Goal: Information Seeking & Learning: Understand process/instructions

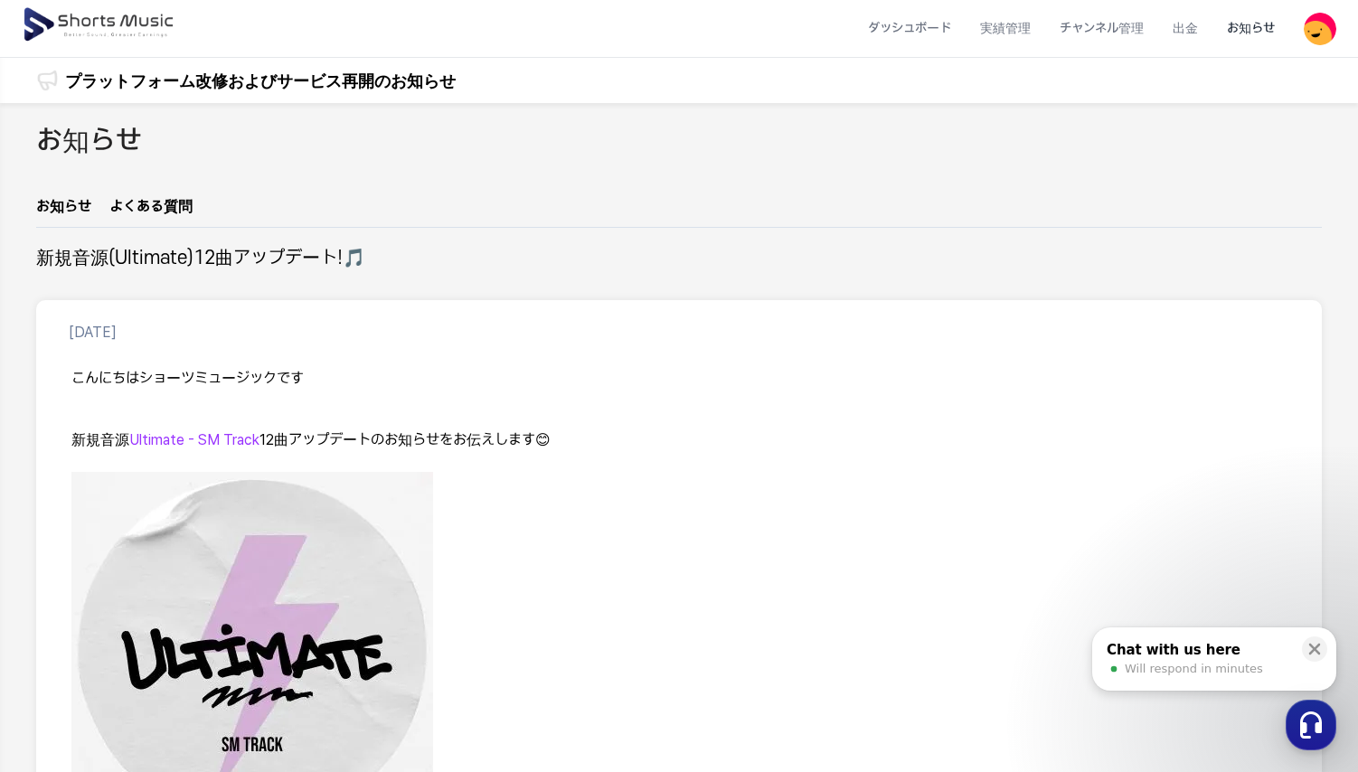
click at [125, 23] on img at bounding box center [100, 25] width 156 height 51
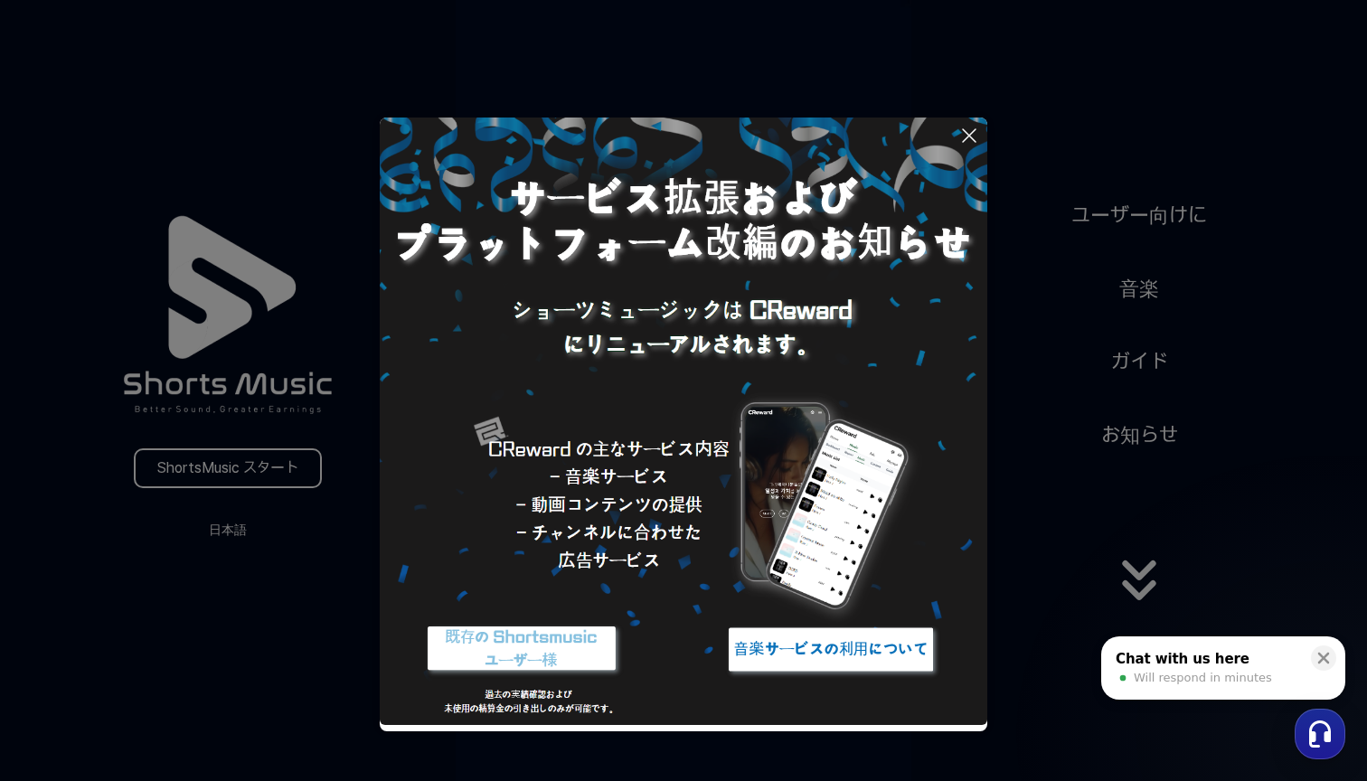
click at [971, 135] on icon at bounding box center [970, 136] width 22 height 22
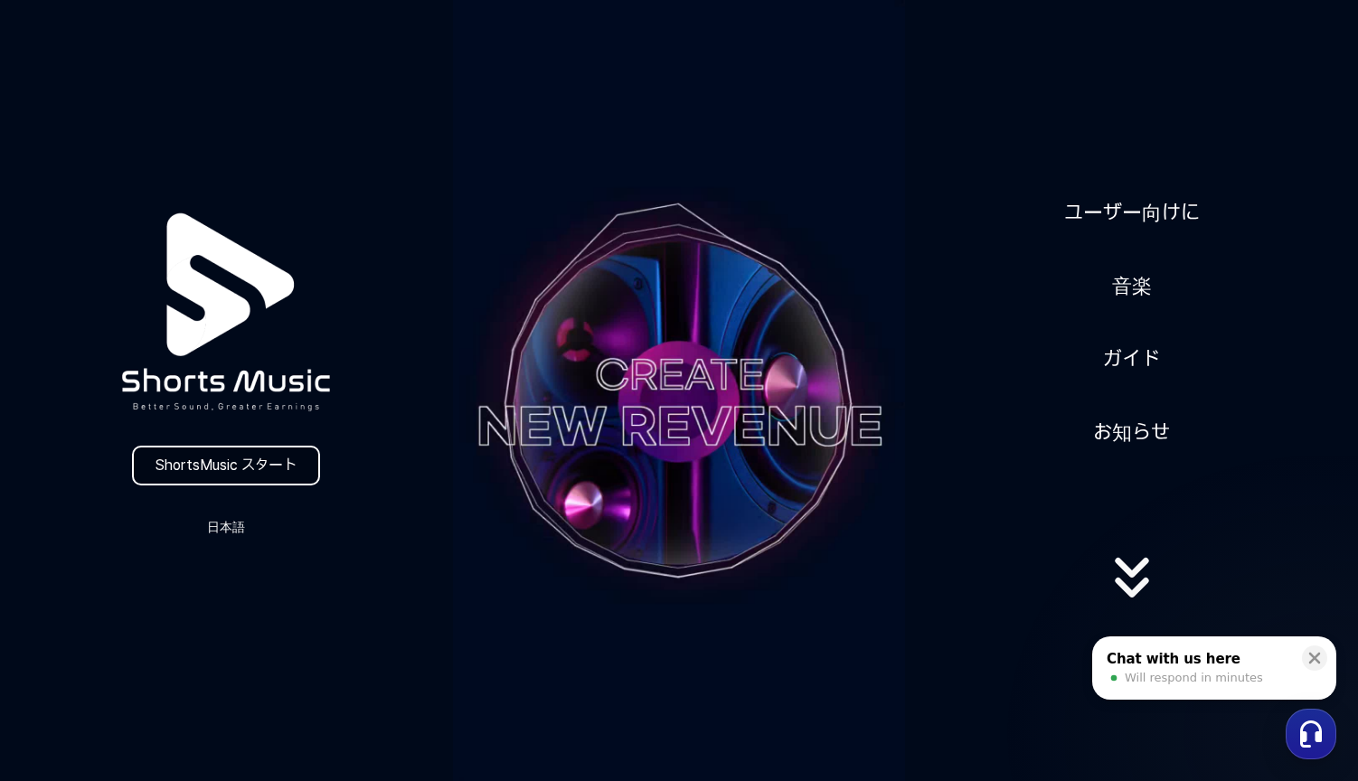
click at [279, 461] on link "ShortsMusic スタート" at bounding box center [226, 466] width 188 height 40
click at [1125, 345] on link "ガイド" at bounding box center [1131, 359] width 71 height 44
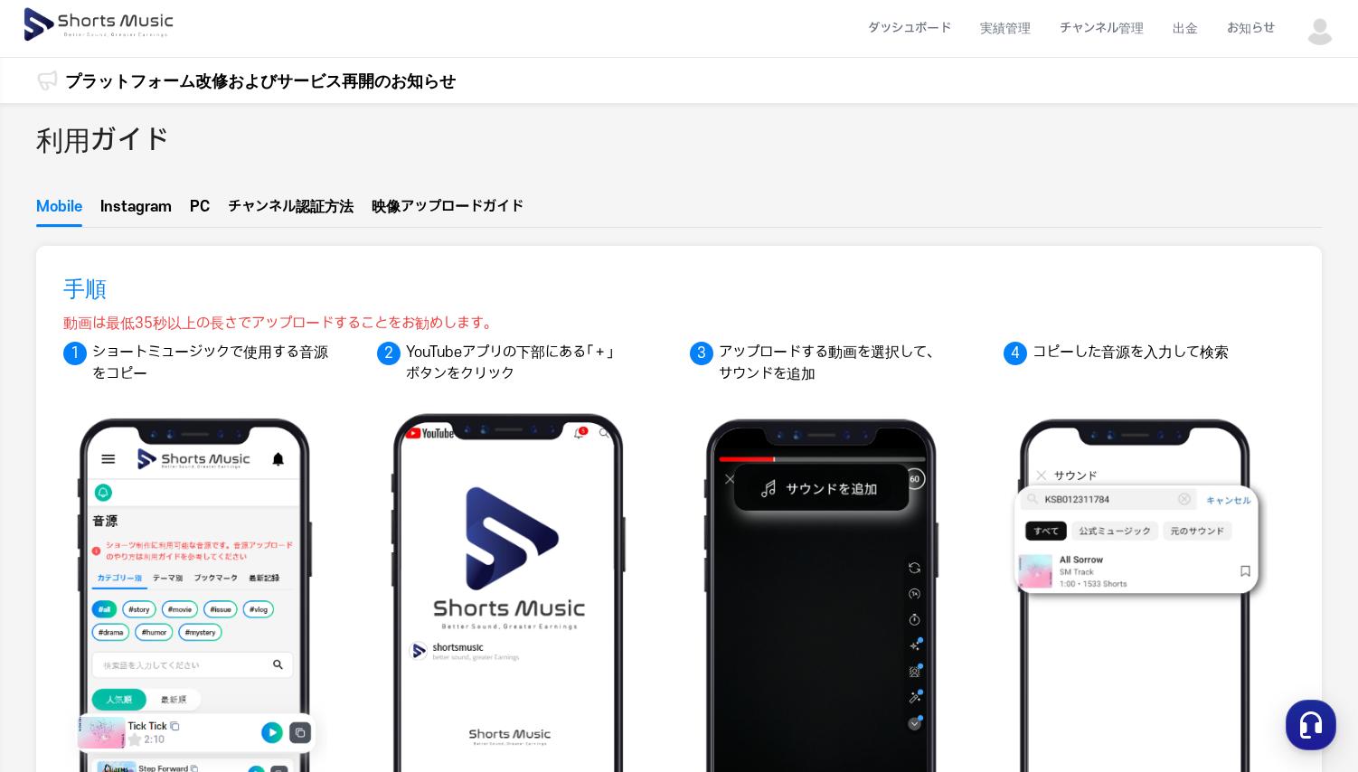
click at [147, 209] on button "Instagram" at bounding box center [135, 211] width 71 height 31
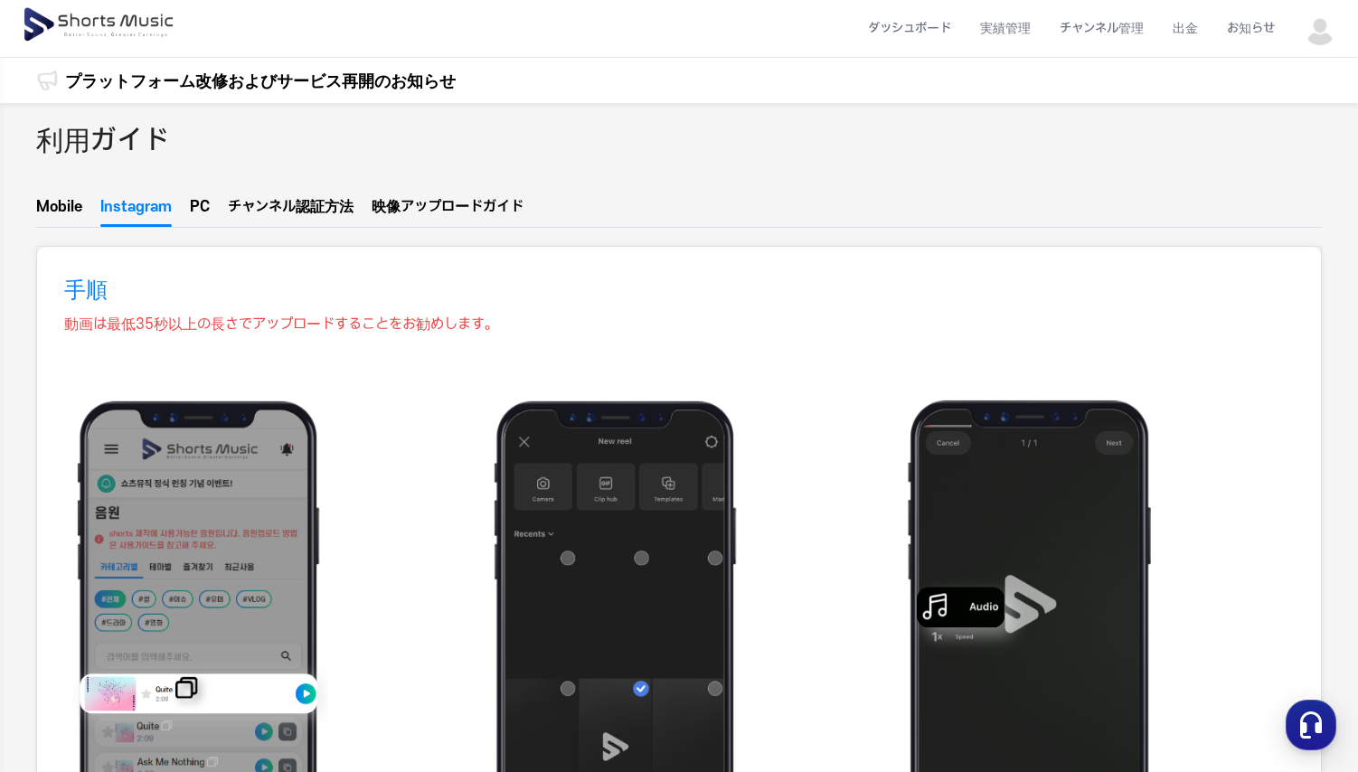
click at [460, 202] on span "ロードガイド" at bounding box center [482, 207] width 82 height 14
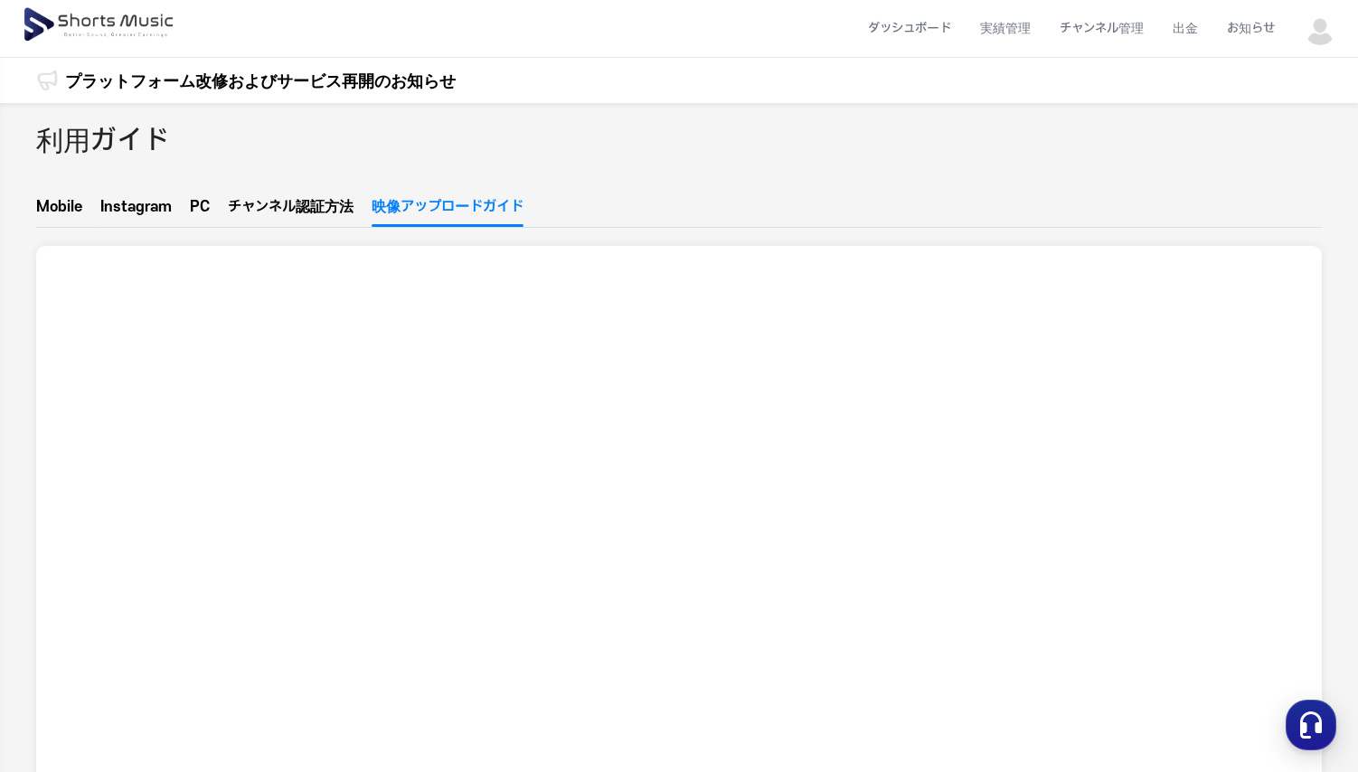
click at [292, 204] on span "ル認証方法" at bounding box center [317, 207] width 71 height 14
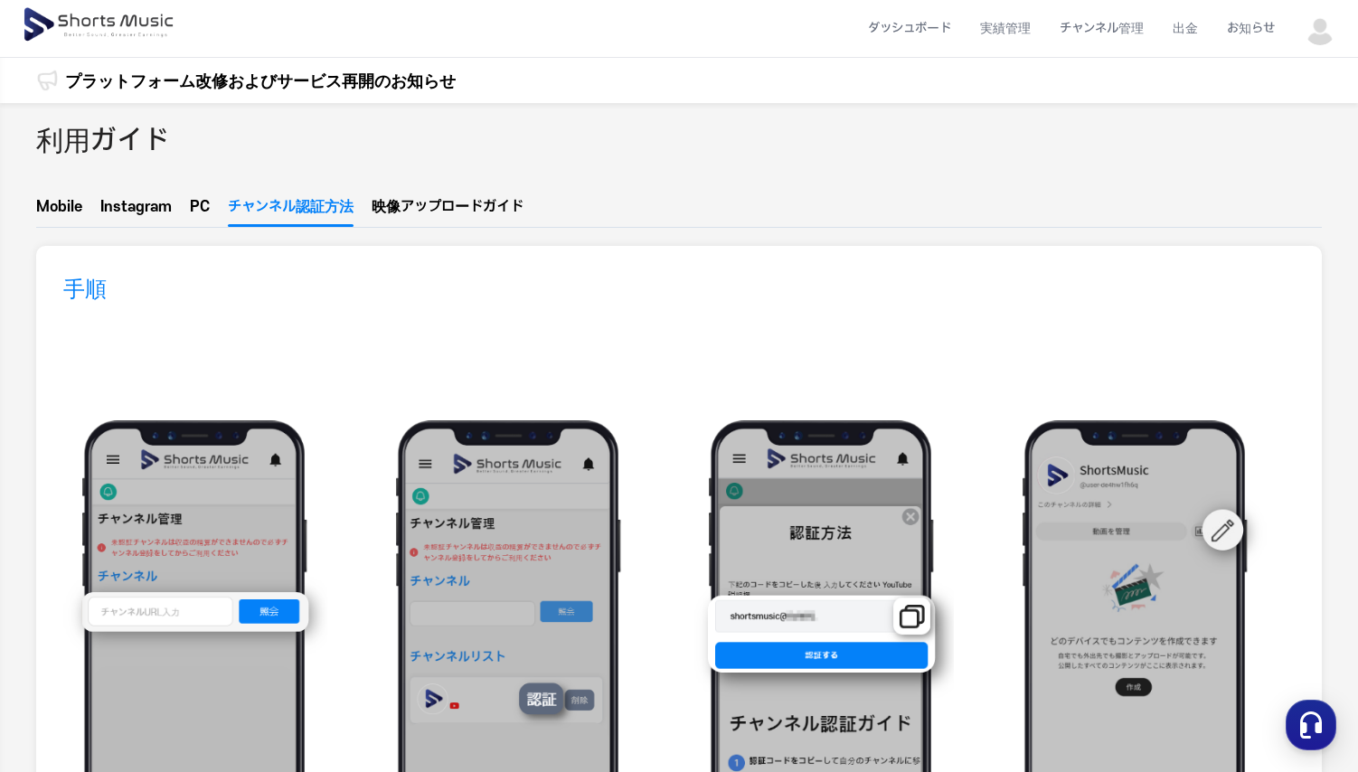
click at [176, 207] on ul "Mobile Instagram PC チャンネ  ル認証方法 映像アップ  ロードガイド" at bounding box center [679, 212] width 1286 height 32
click at [191, 207] on button "PC" at bounding box center [200, 211] width 20 height 31
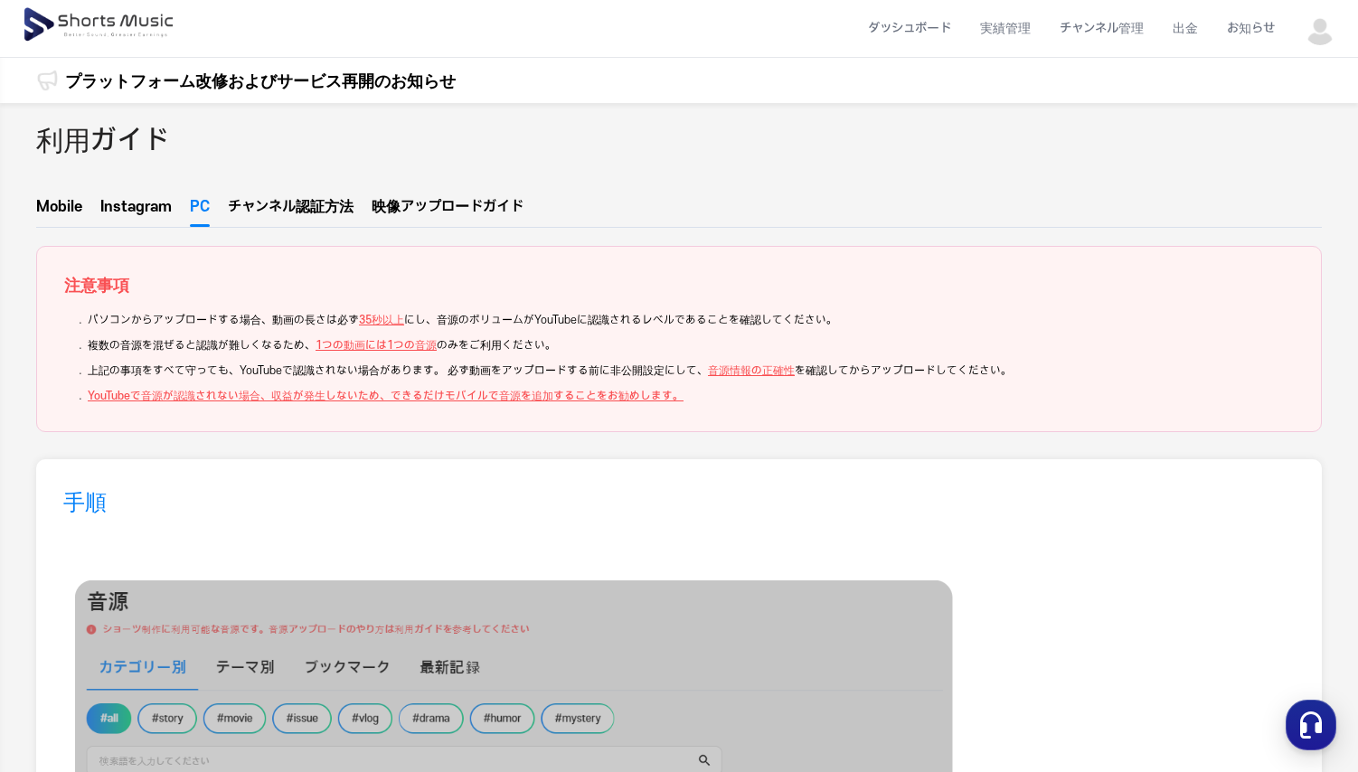
click at [267, 204] on button "チャンネ  ル認証方法" at bounding box center [291, 212] width 126 height 24
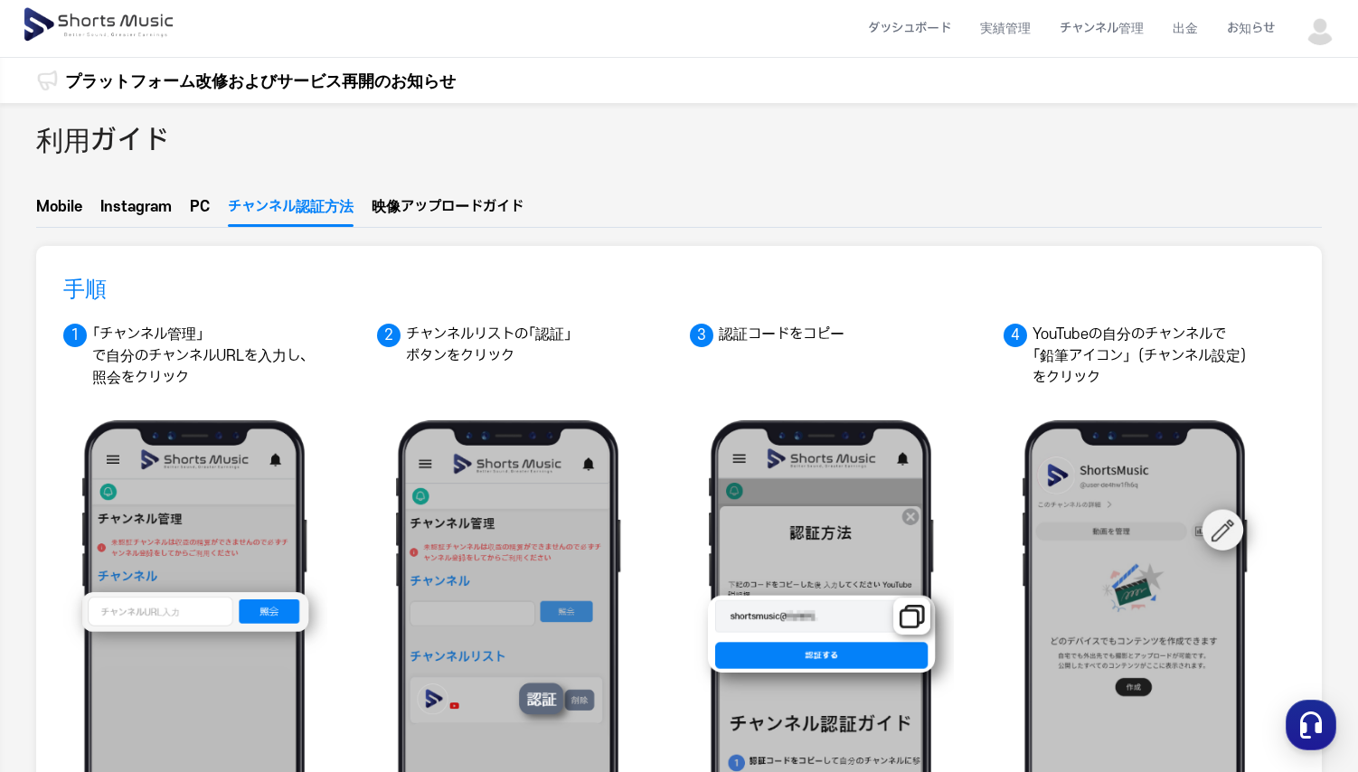
click at [200, 212] on button "PC" at bounding box center [200, 211] width 20 height 31
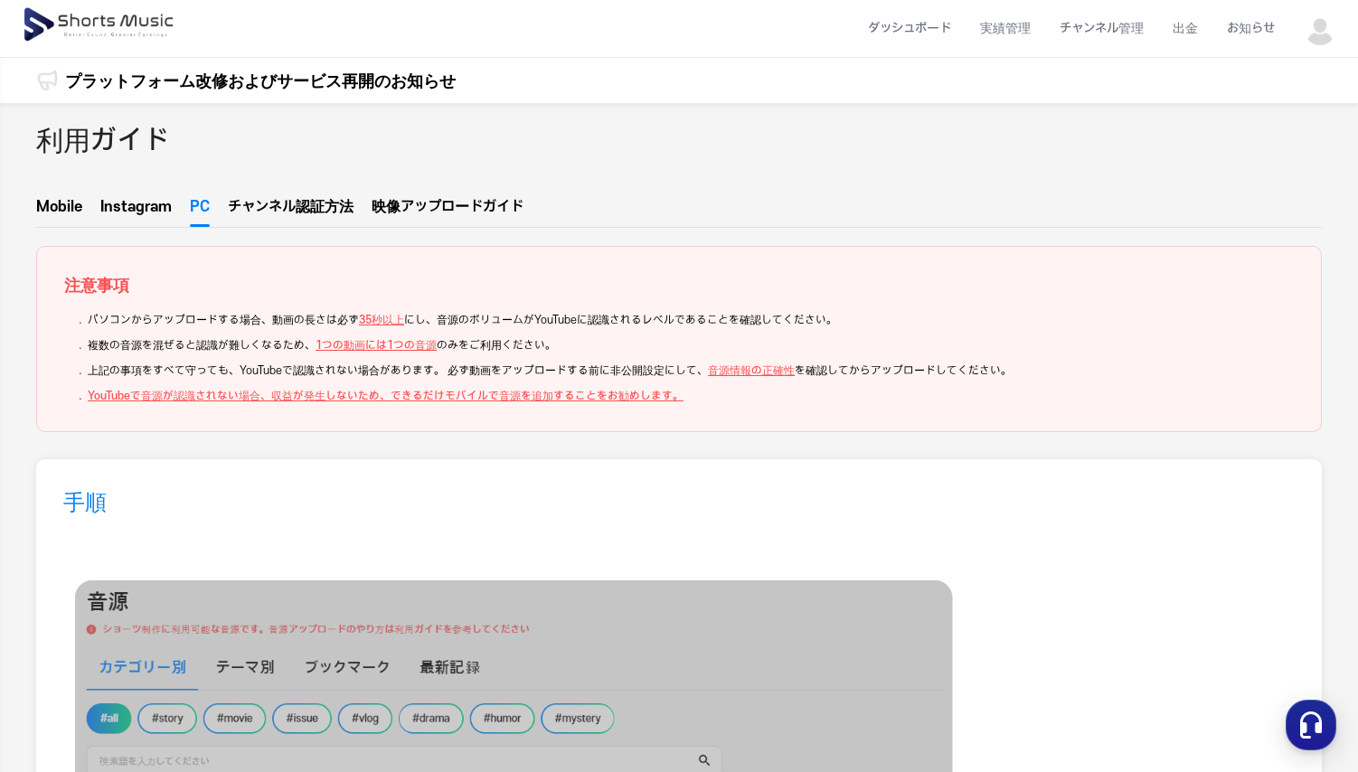
click at [49, 199] on button "Mobile" at bounding box center [59, 211] width 46 height 31
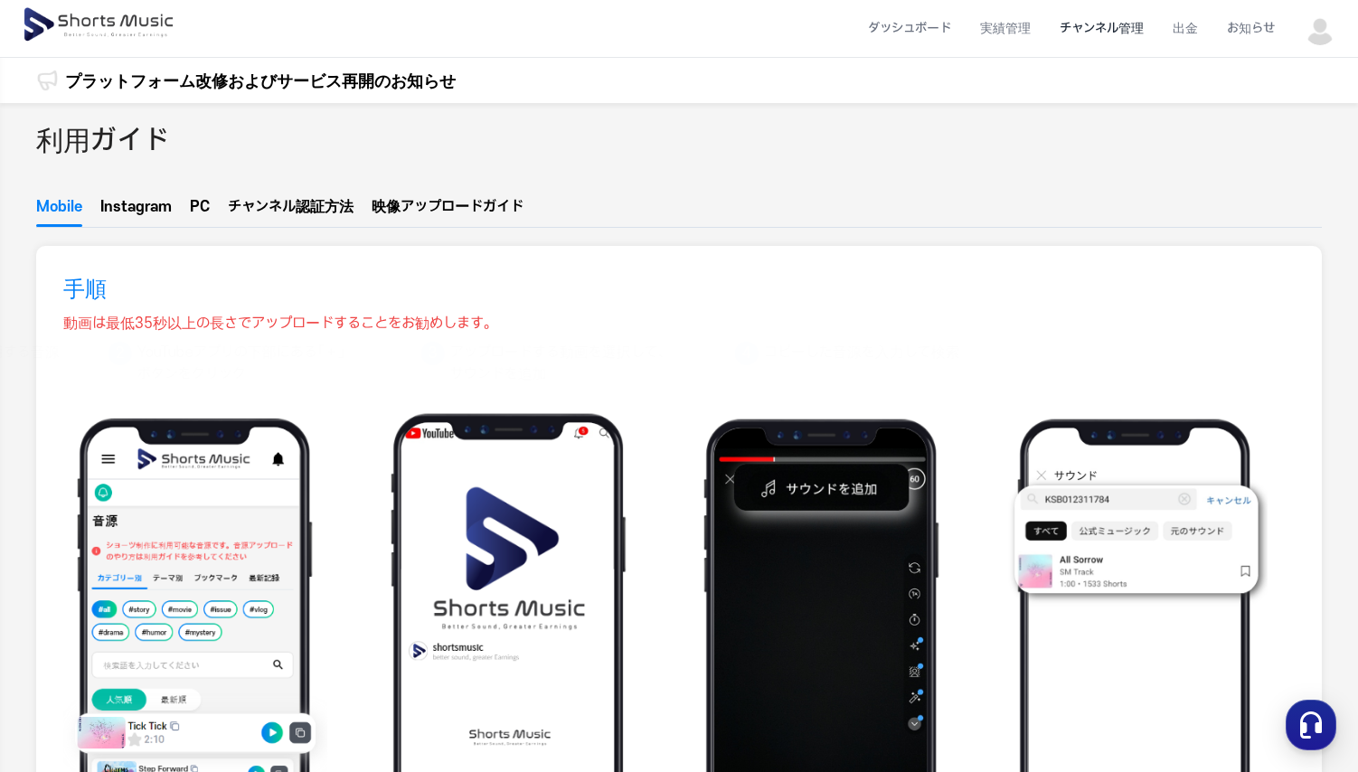
click at [1120, 28] on li "チャンネル管理" at bounding box center [1101, 29] width 113 height 48
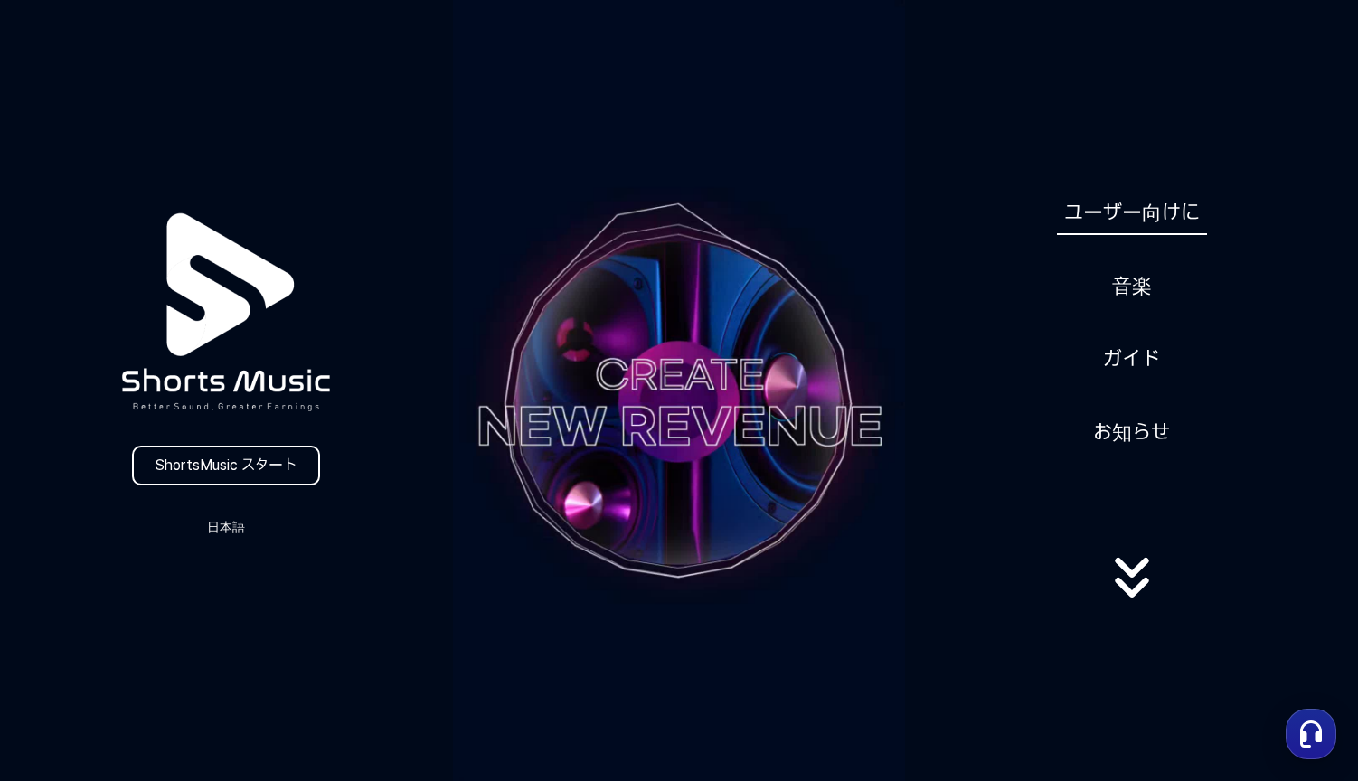
click at [1142, 202] on link "ユーザー向けに" at bounding box center [1132, 213] width 150 height 44
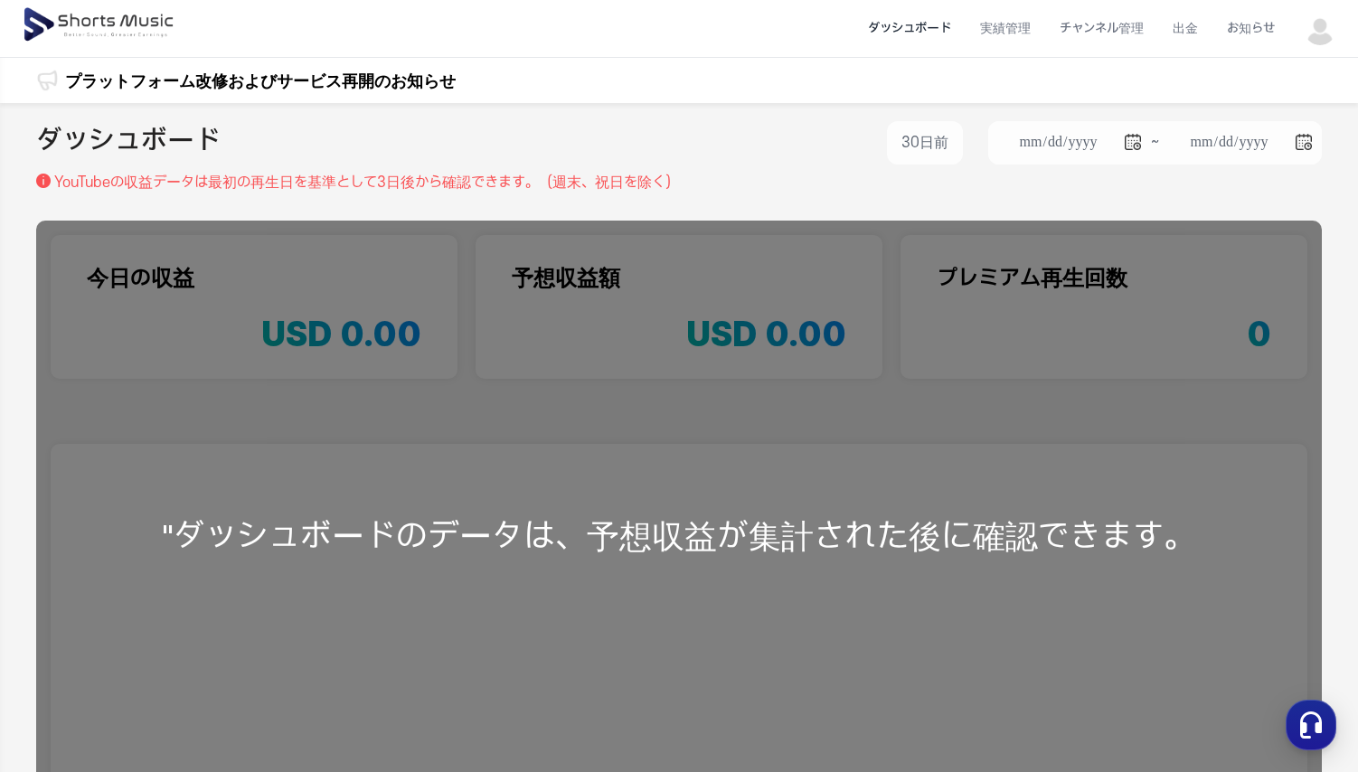
click at [786, 520] on div ""ダッシュボードのデータは、予想収益が集計された後に確認できます。" at bounding box center [679, 536] width 1286 height 631
